Goal: Task Accomplishment & Management: Manage account settings

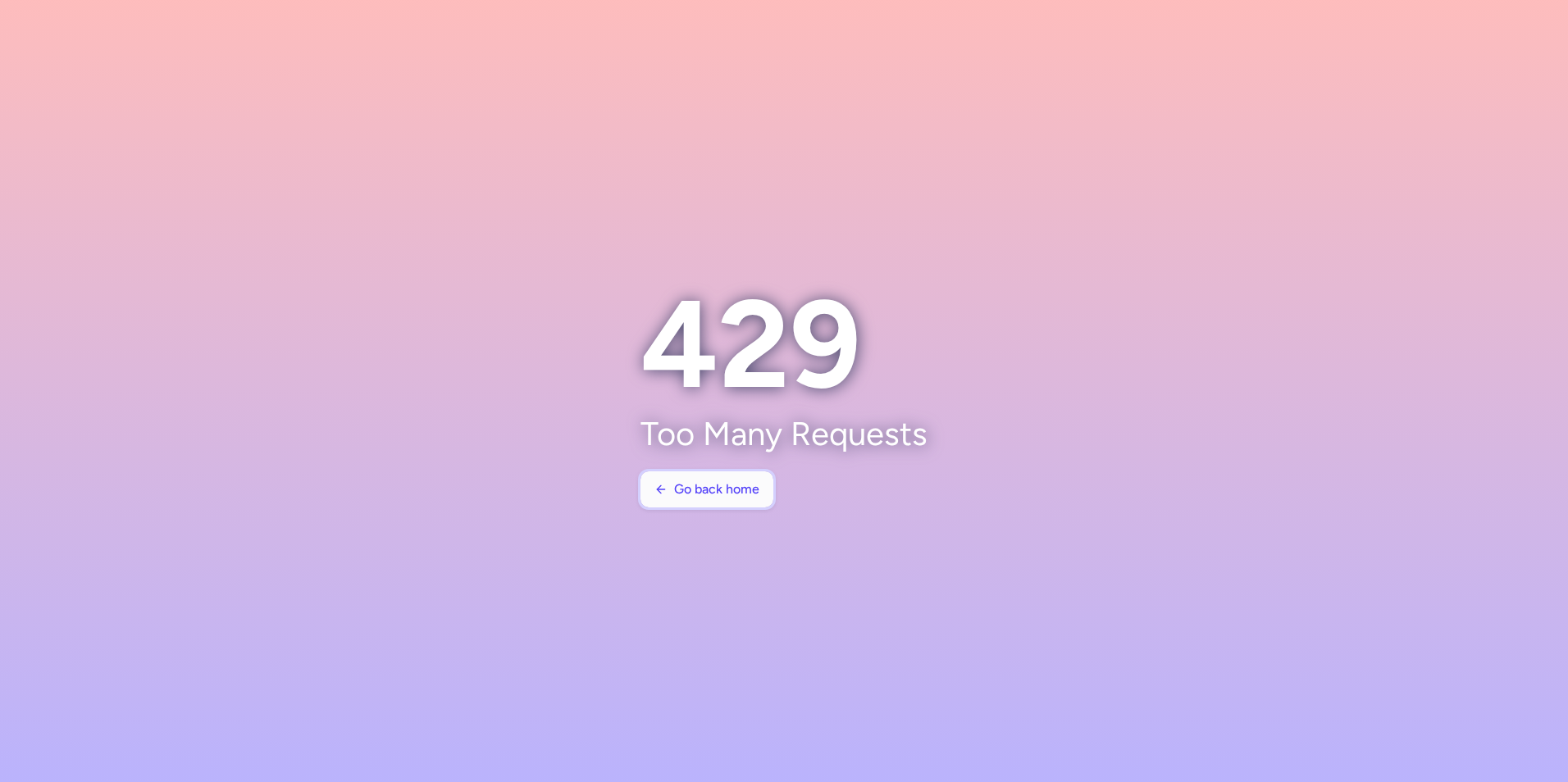
click at [723, 496] on span "Go back home" at bounding box center [717, 489] width 86 height 15
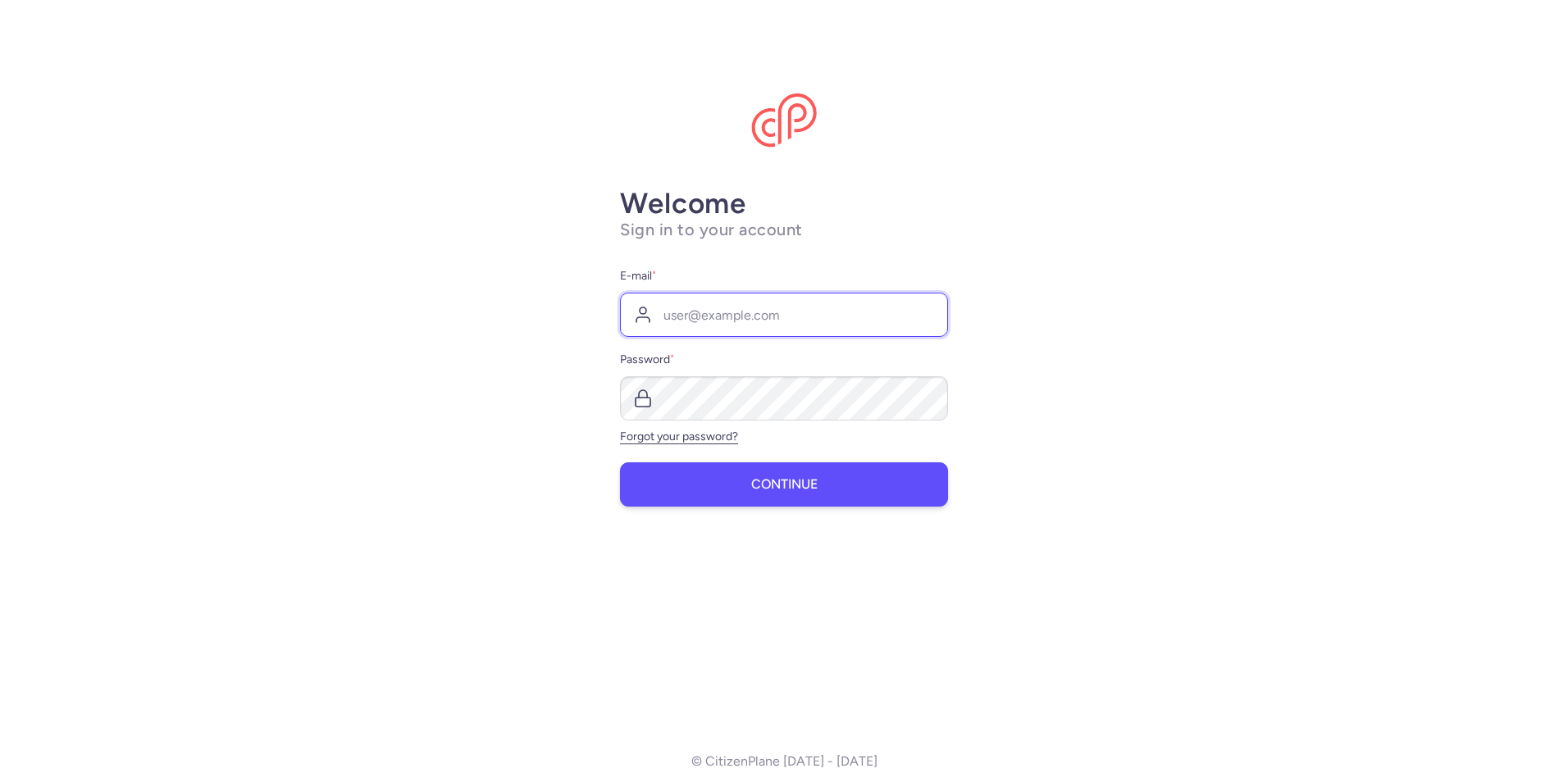
type input "carmen.hage@sunwebgroup.com"
click at [694, 495] on button "Continue" at bounding box center [784, 485] width 328 height 45
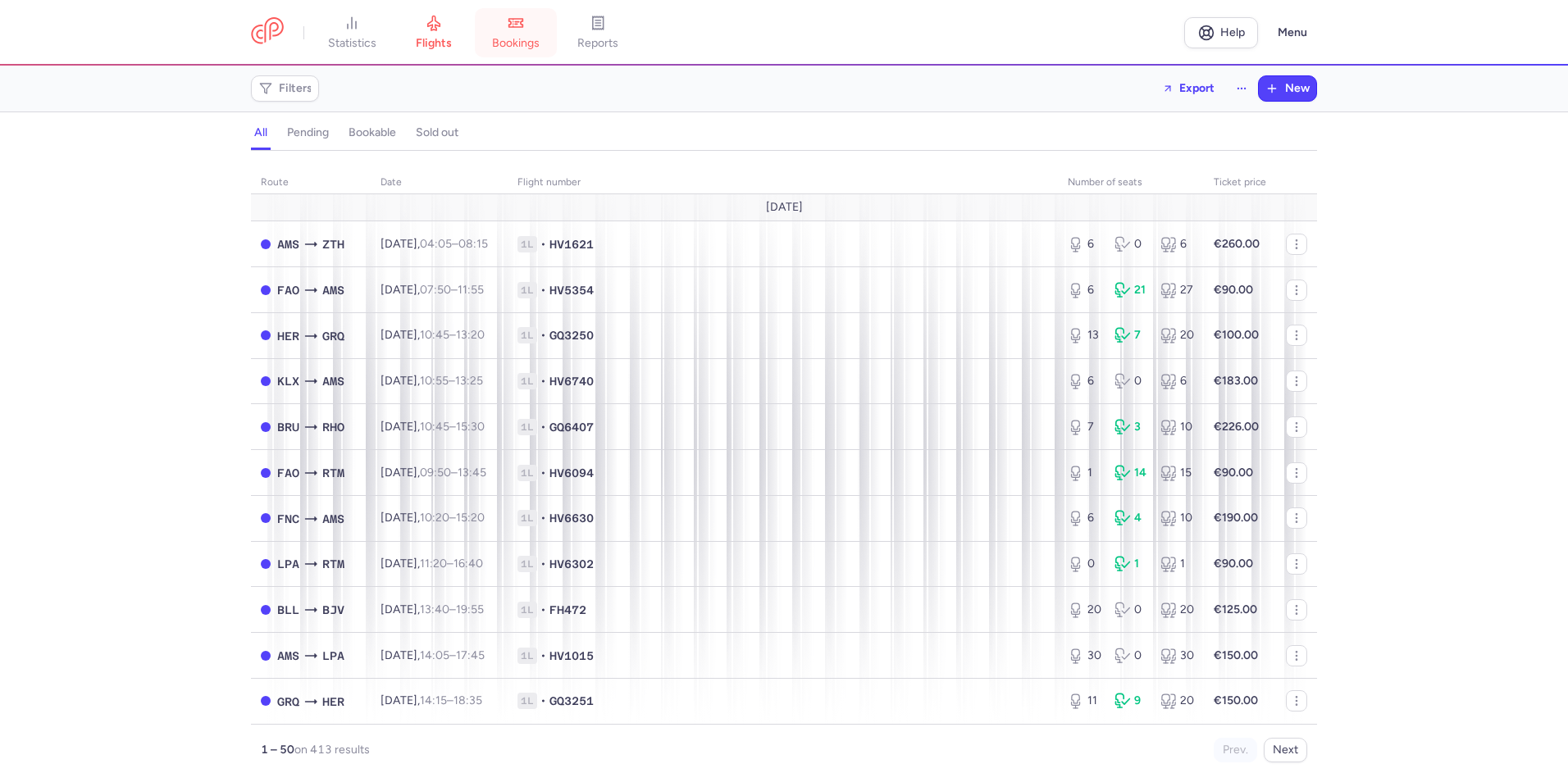
click at [532, 37] on span "bookings" at bounding box center [516, 43] width 48 height 15
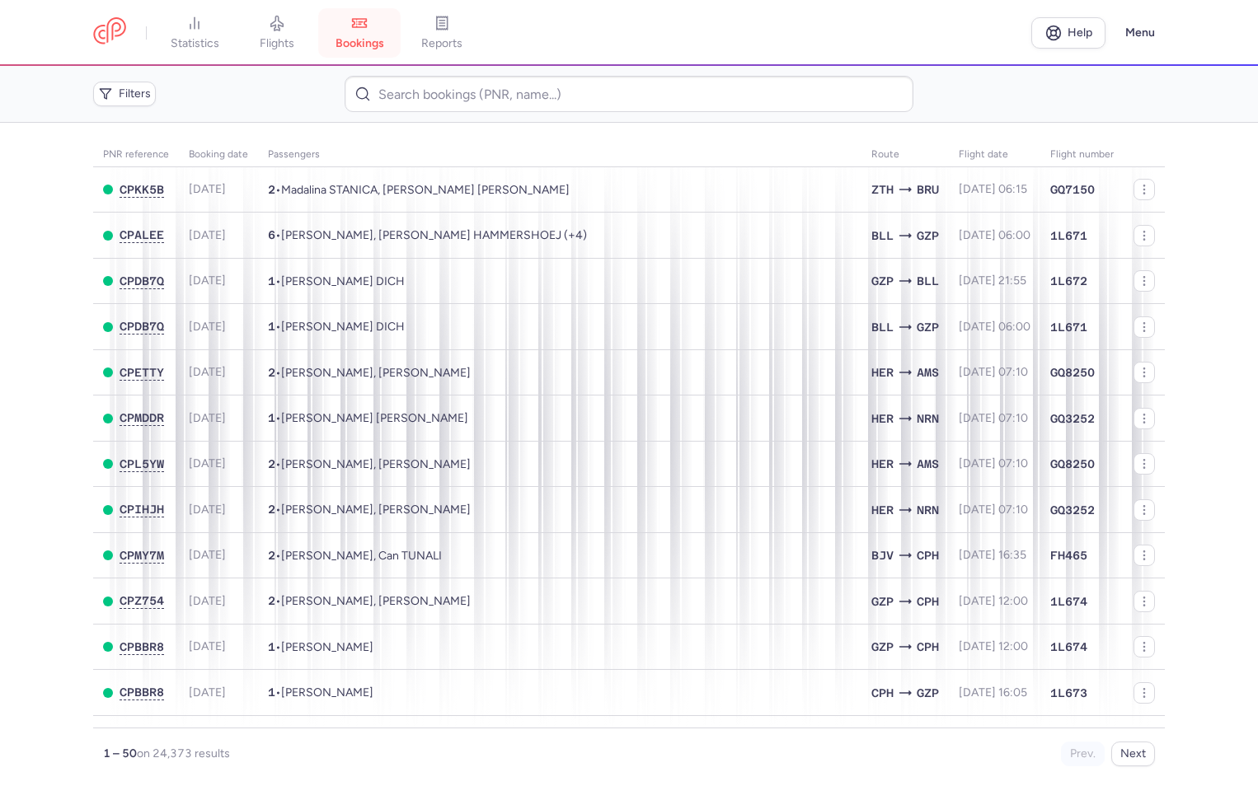
click at [357, 35] on link "bookings" at bounding box center [359, 33] width 82 height 36
